Goal: Book appointment/travel/reservation

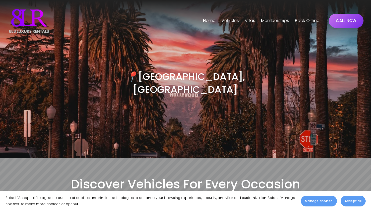
click at [351, 201] on span "Accept all" at bounding box center [352, 201] width 17 height 5
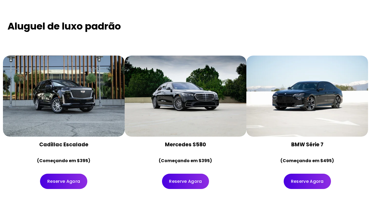
scroll to position [2121, 0]
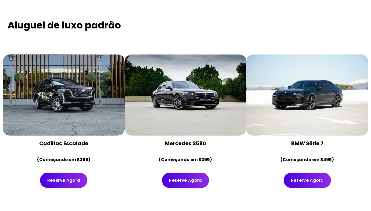
click at [59, 173] on link "Reserve Agora" at bounding box center [63, 180] width 47 height 15
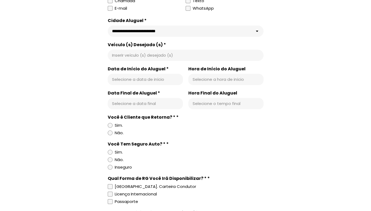
scroll to position [242, 0]
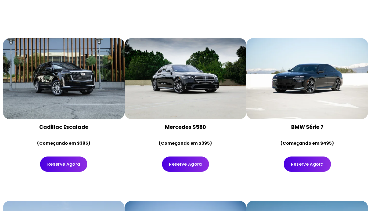
scroll to position [2121, 0]
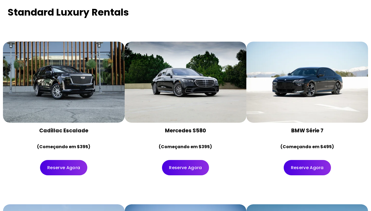
click at [60, 73] on div at bounding box center [64, 82] width 122 height 81
click at [67, 77] on div at bounding box center [64, 82] width 122 height 81
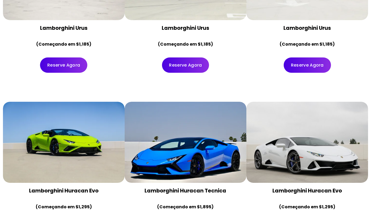
scroll to position [349, 0]
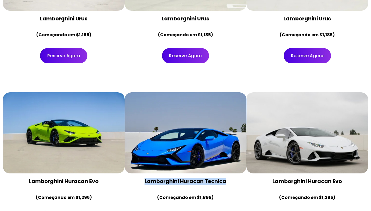
drag, startPoint x: 230, startPoint y: 155, endPoint x: 145, endPoint y: 154, distance: 85.7
click at [145, 178] on h4 "Lamborghini Huracan Tecnica" at bounding box center [185, 181] width 113 height 7
copy strong "Lamborghini Huracan Tecnica"
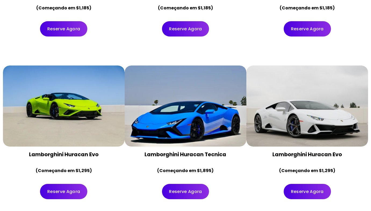
click at [114, 184] on div "Reserve Agora" at bounding box center [64, 191] width 113 height 15
